Goal: Task Accomplishment & Management: Complete application form

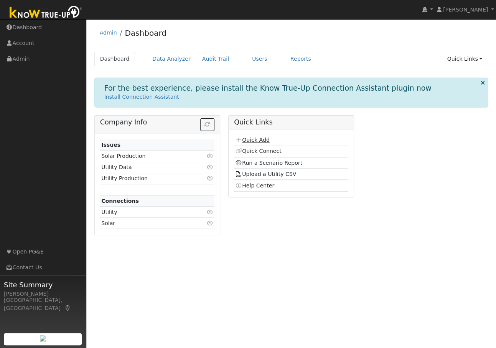
click at [251, 140] on link "Quick Add" at bounding box center [252, 140] width 34 height 6
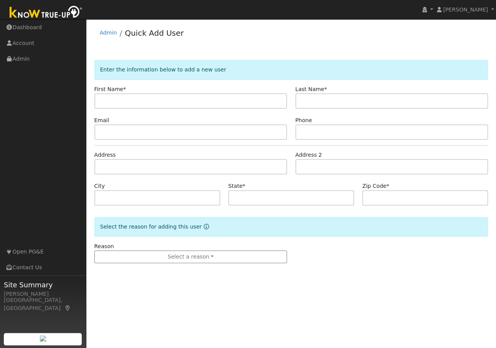
click at [140, 99] on input "text" at bounding box center [190, 100] width 193 height 15
type input "[PERSON_NAME]"
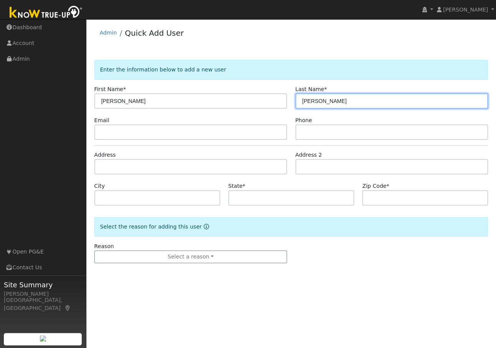
type input "[PERSON_NAME]"
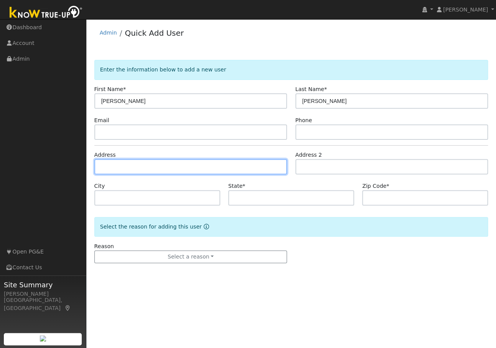
click at [112, 164] on input "text" at bounding box center [190, 166] width 193 height 15
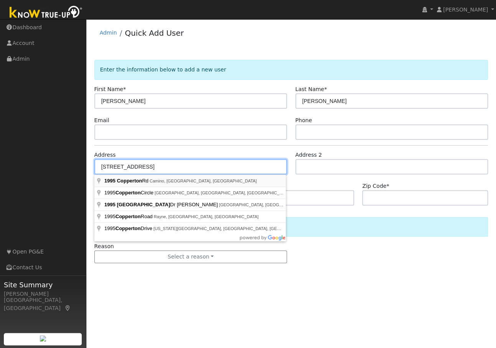
type input "[STREET_ADDRESS]"
type input "Camino"
type input "CA"
type input "95709"
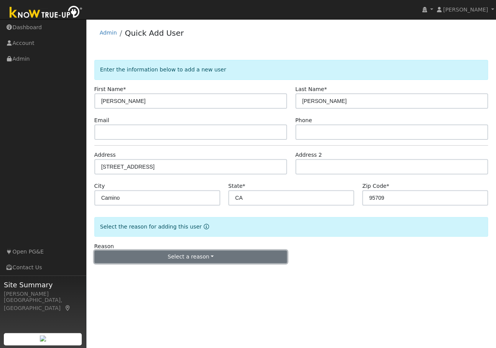
click at [158, 255] on button "Select a reason" at bounding box center [190, 256] width 193 height 13
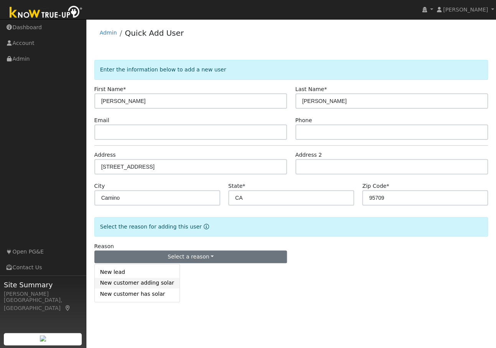
click at [125, 284] on link "New customer adding solar" at bounding box center [137, 282] width 85 height 11
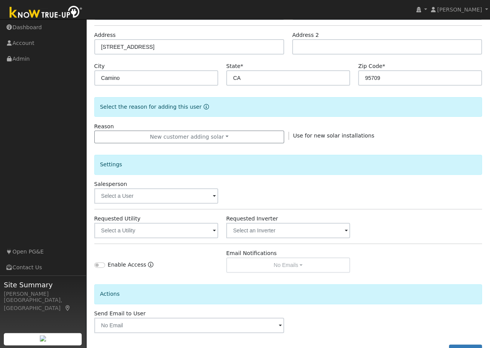
scroll to position [148, 0]
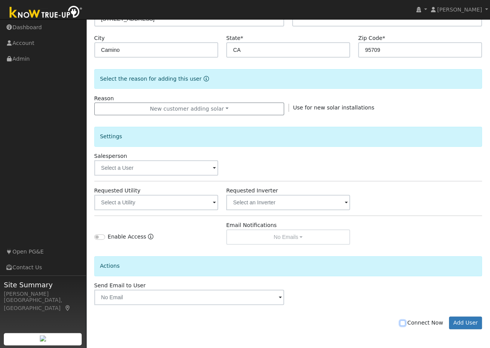
click at [405, 322] on input "Connect Now" at bounding box center [402, 322] width 5 height 5
checkbox input "true"
click at [460, 322] on button "Add User" at bounding box center [465, 322] width 33 height 13
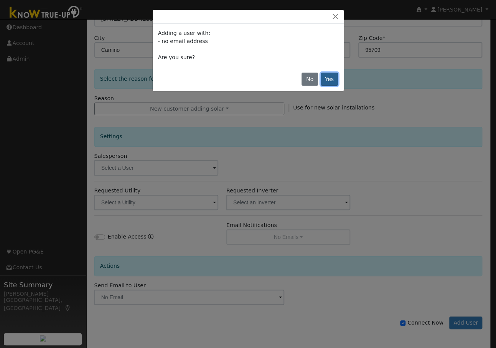
click at [330, 80] on button "Yes" at bounding box center [330, 78] width 18 height 13
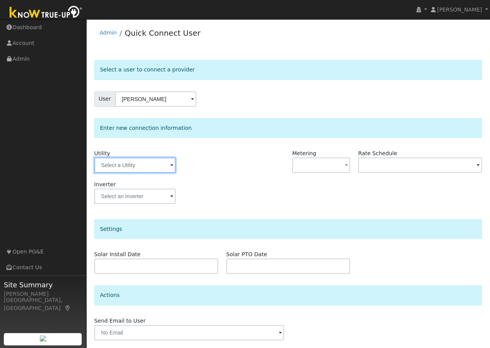
click at [114, 166] on input "text" at bounding box center [134, 164] width 81 height 15
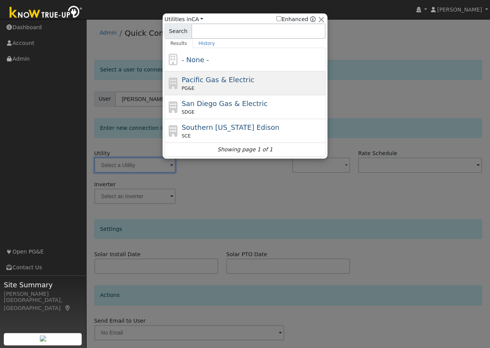
click at [193, 78] on span "Pacific Gas & Electric" at bounding box center [218, 80] width 72 height 8
type input "PG&E"
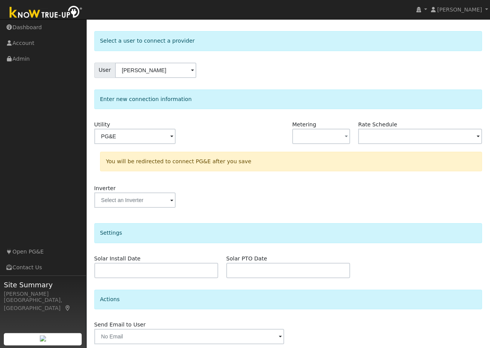
scroll to position [56, 0]
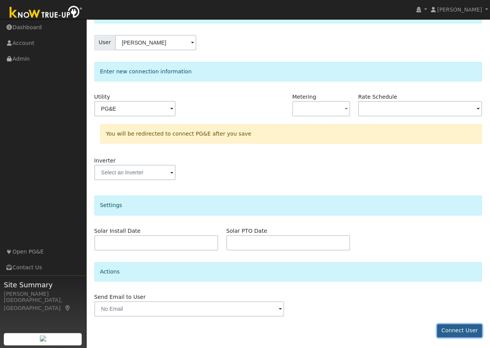
click at [454, 326] on button "Connect User" at bounding box center [459, 330] width 45 height 13
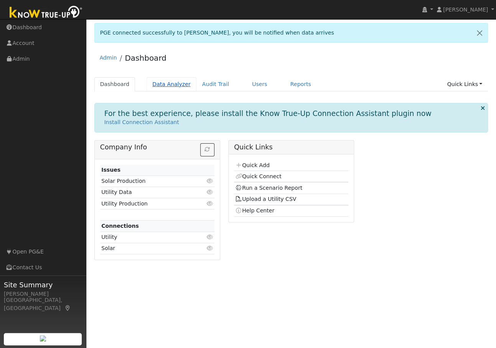
click at [166, 83] on link "Data Analyzer" at bounding box center [172, 84] width 50 height 14
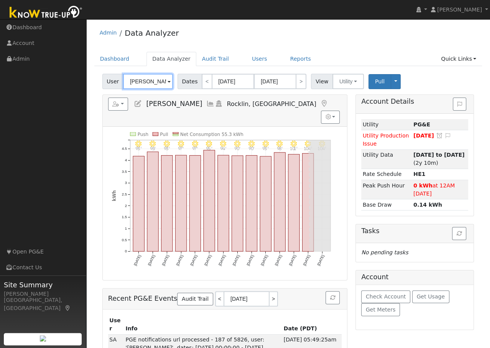
click at [159, 82] on input "[PERSON_NAME]" at bounding box center [148, 81] width 50 height 15
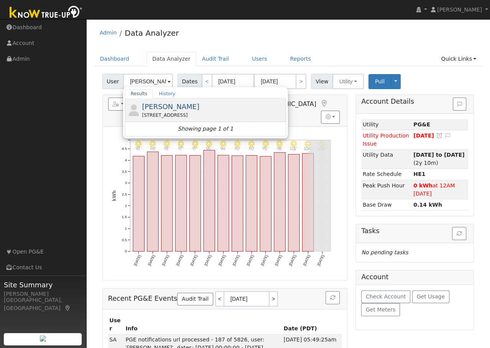
click at [158, 108] on span "[PERSON_NAME]" at bounding box center [171, 106] width 58 height 8
type input "[PERSON_NAME]"
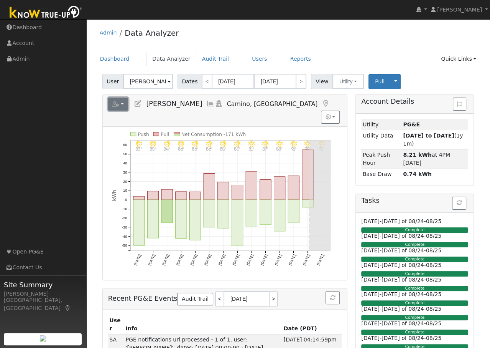
click at [124, 104] on button "button" at bounding box center [118, 103] width 20 height 13
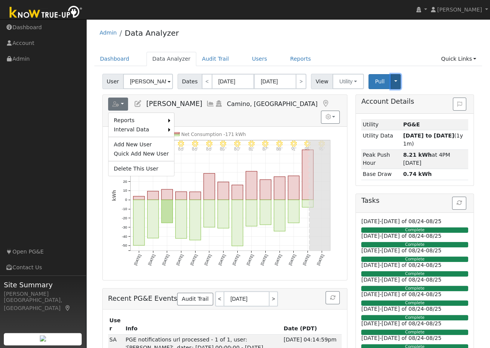
click at [391, 79] on button "Toggle Dropdown" at bounding box center [396, 81] width 10 height 15
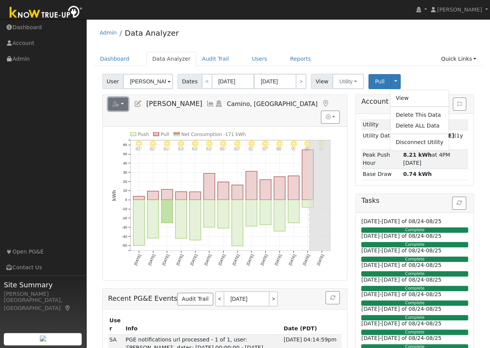
click at [125, 102] on button "button" at bounding box center [118, 103] width 20 height 13
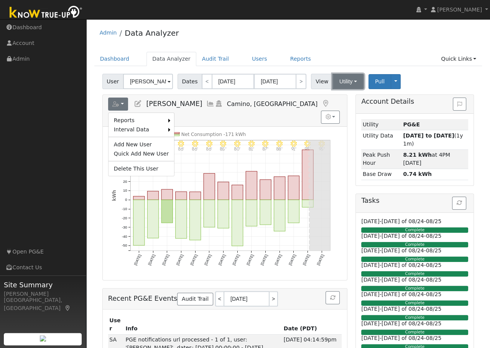
click at [353, 79] on button "Utility" at bounding box center [348, 81] width 31 height 15
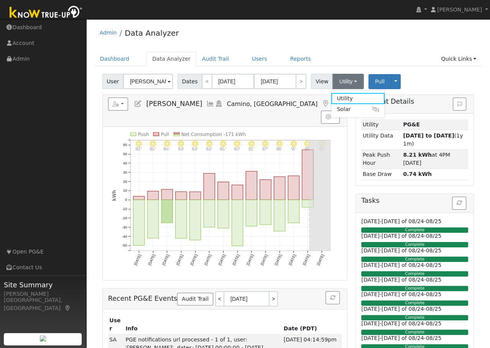
click at [353, 55] on ul "Dashboard Data Analyzer Audit Trail Users Reports Quick Links Quick Add Quick C…" at bounding box center [288, 59] width 388 height 14
click at [123, 102] on button "button" at bounding box center [118, 103] width 20 height 13
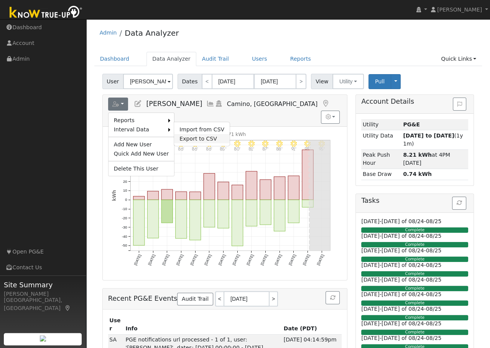
click at [181, 136] on link "Export to CSV" at bounding box center [202, 138] width 56 height 9
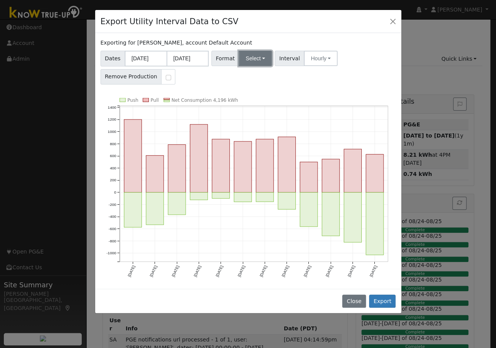
click at [257, 56] on button "Select" at bounding box center [255, 58] width 33 height 15
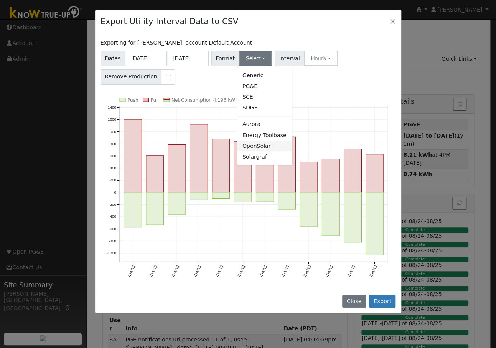
click at [247, 147] on link "OpenSolar" at bounding box center [264, 145] width 55 height 11
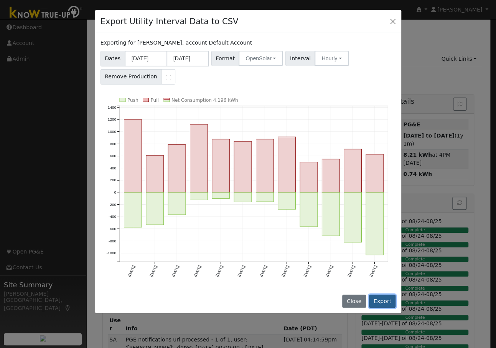
click at [382, 299] on button "Export" at bounding box center [382, 300] width 26 height 13
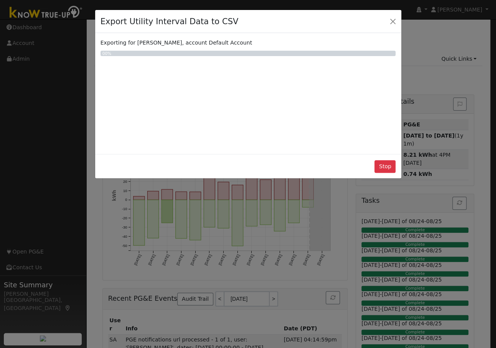
click at [479, 282] on div "Export Utility Interval Data to CSV Exporting for [PERSON_NAME], account Defaul…" at bounding box center [248, 174] width 496 height 348
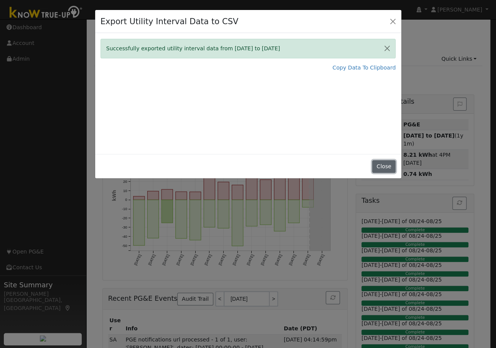
click at [384, 165] on button "Close" at bounding box center [383, 166] width 23 height 13
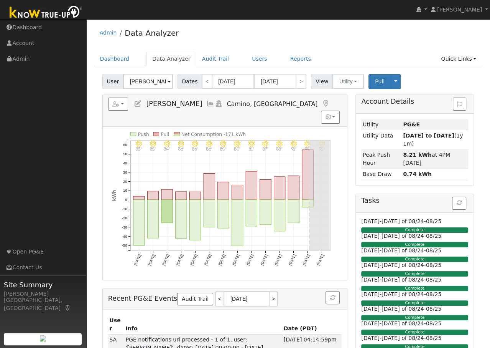
click at [206, 103] on icon at bounding box center [210, 103] width 8 height 7
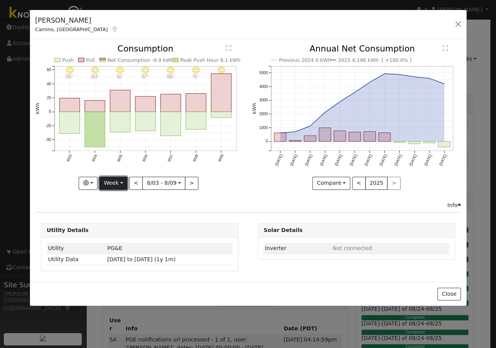
click at [123, 180] on button "Week" at bounding box center [113, 182] width 28 height 13
click at [117, 231] on link "Year" at bounding box center [126, 230] width 53 height 11
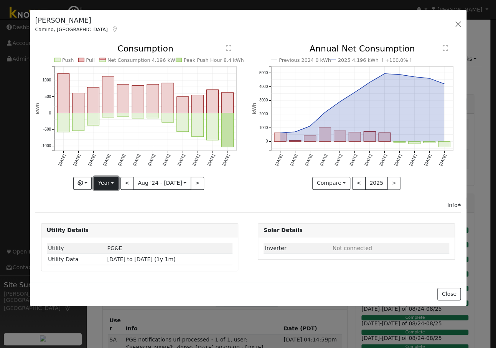
click at [118, 181] on button "Year" at bounding box center [106, 182] width 25 height 13
click at [110, 219] on link "Month" at bounding box center [120, 219] width 53 height 11
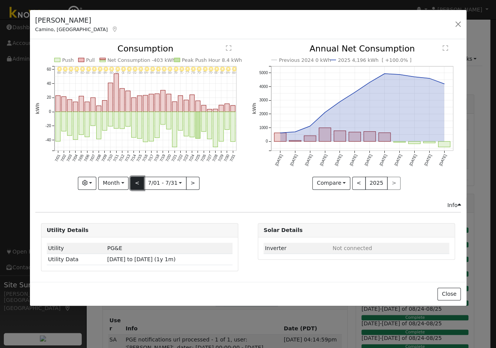
click at [139, 182] on button "<" at bounding box center [136, 182] width 13 height 13
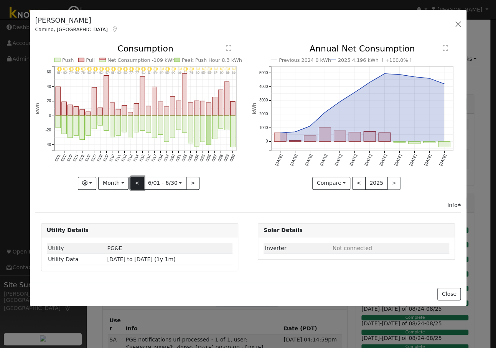
click at [138, 183] on button "<" at bounding box center [136, 182] width 13 height 13
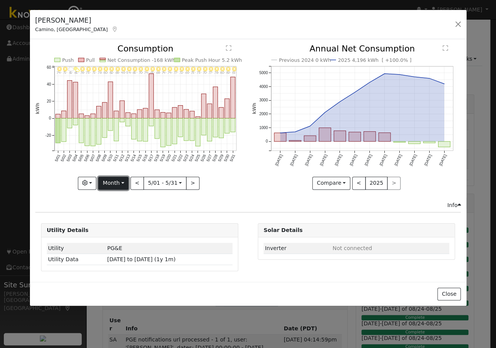
click at [121, 180] on button "Month" at bounding box center [113, 182] width 30 height 13
click at [115, 229] on link "Year" at bounding box center [125, 230] width 53 height 11
type input "[DATE]"
